Goal: Transaction & Acquisition: Purchase product/service

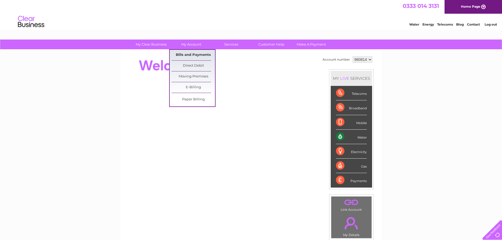
click at [194, 53] on link "Bills and Payments" at bounding box center [192, 55] width 43 height 11
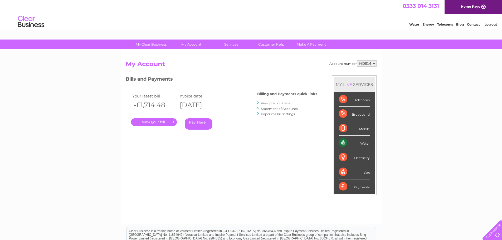
click at [198, 122] on link "Pay Here" at bounding box center [199, 123] width 28 height 11
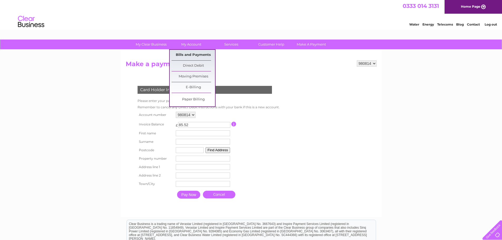
click at [190, 55] on link "Bills and Payments" at bounding box center [192, 55] width 43 height 11
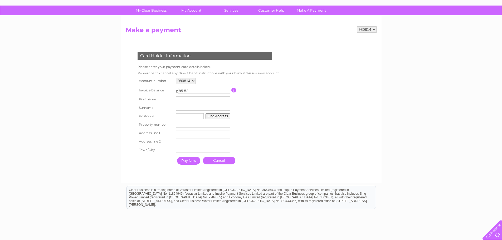
scroll to position [71, 0]
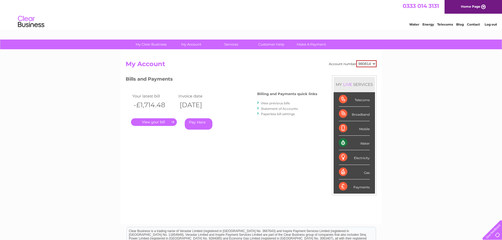
click at [159, 120] on link "." at bounding box center [154, 122] width 46 height 8
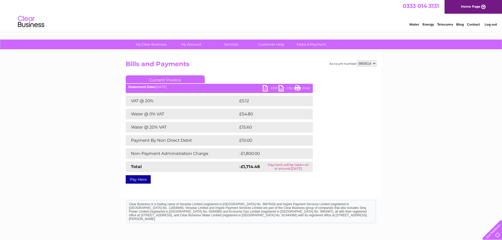
drag, startPoint x: 254, startPoint y: 139, endPoint x: 237, endPoint y: 136, distance: 17.1
click at [237, 136] on tr "Payment By Non Direct Debit £10.00" at bounding box center [219, 140] width 187 height 11
drag, startPoint x: 309, startPoint y: 169, endPoint x: 264, endPoint y: 165, distance: 44.8
click at [264, 165] on td "Payment will be taken on or around [DATE]" at bounding box center [288, 166] width 49 height 11
